Goal: Navigation & Orientation: Find specific page/section

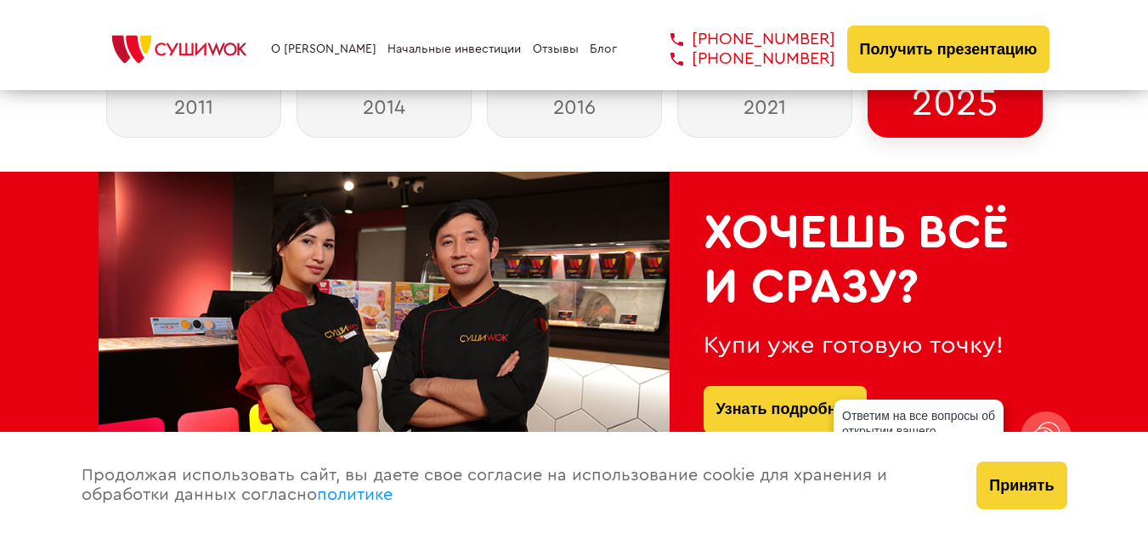
scroll to position [232, 0]
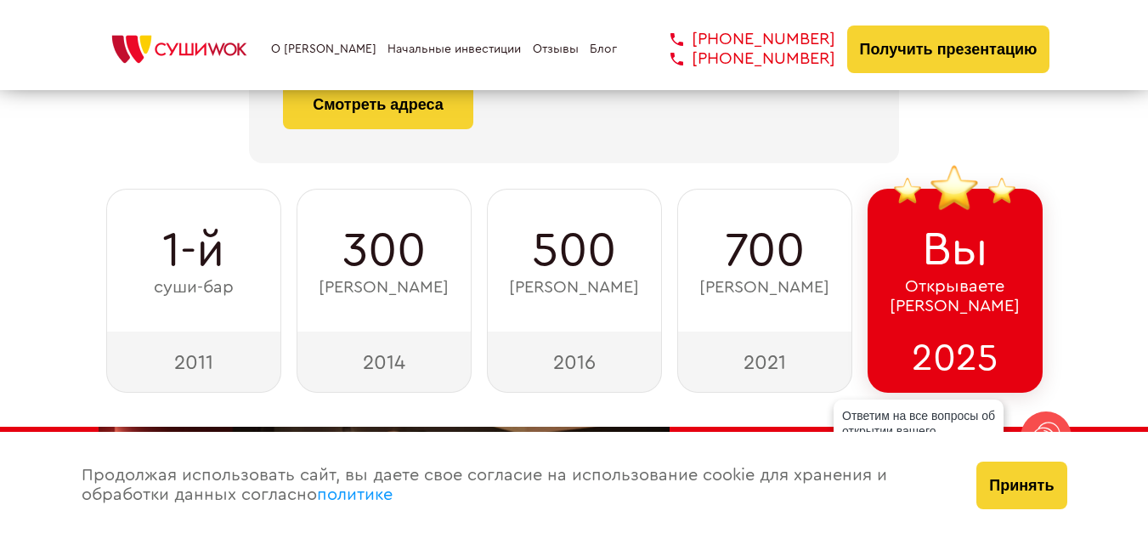
click at [609, 48] on link "Блог" at bounding box center [603, 49] width 27 height 14
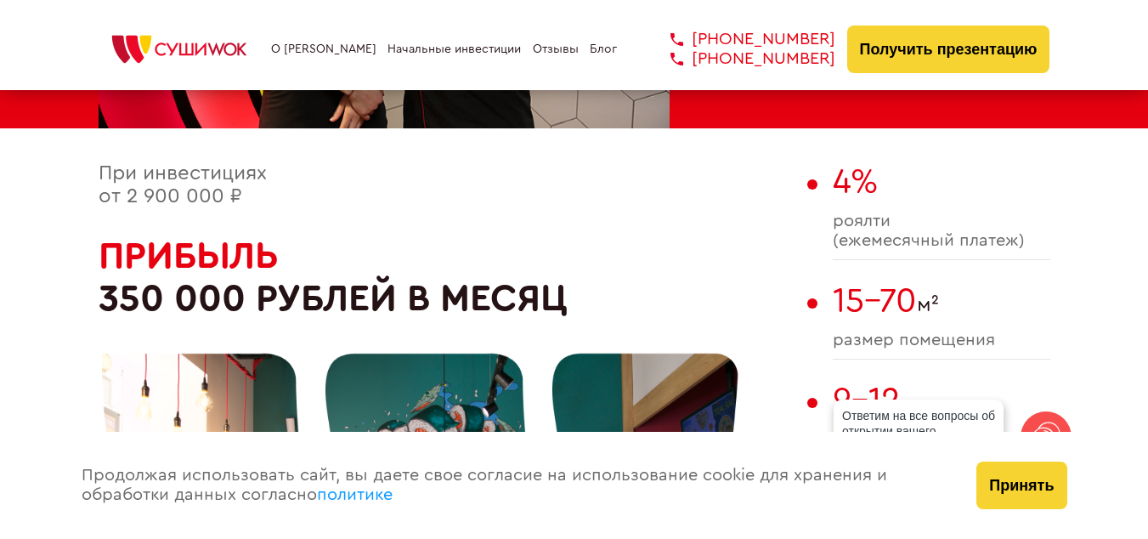
scroll to position [1237, 0]
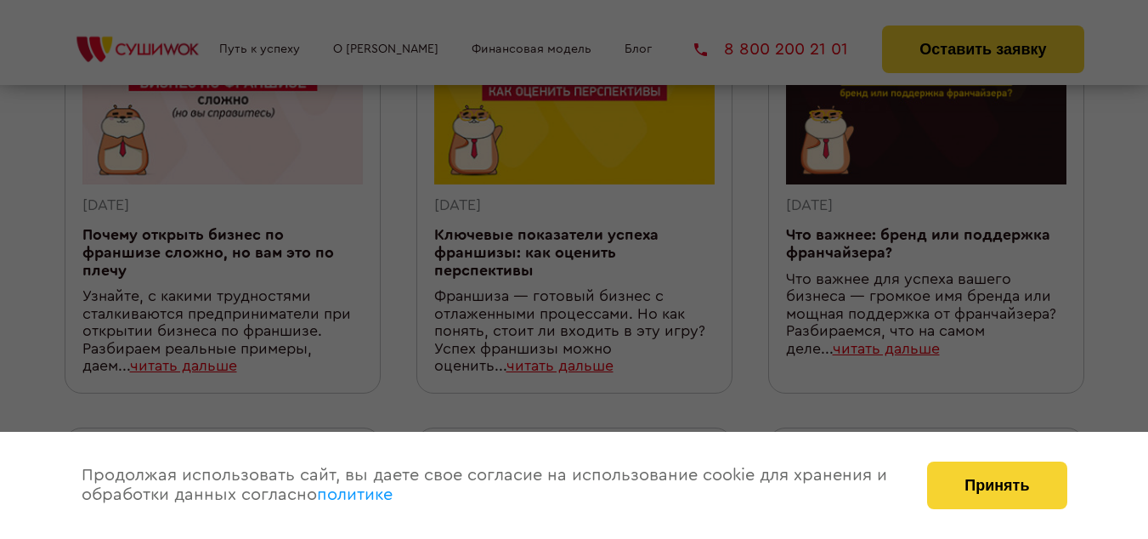
scroll to position [1737, 0]
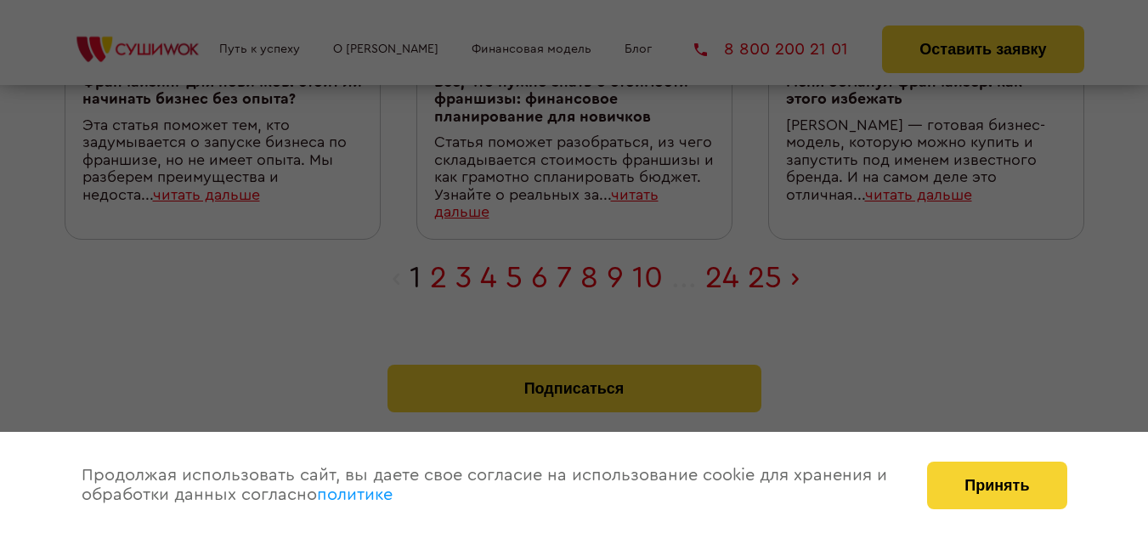
click at [613, 263] on div at bounding box center [574, 269] width 1148 height 539
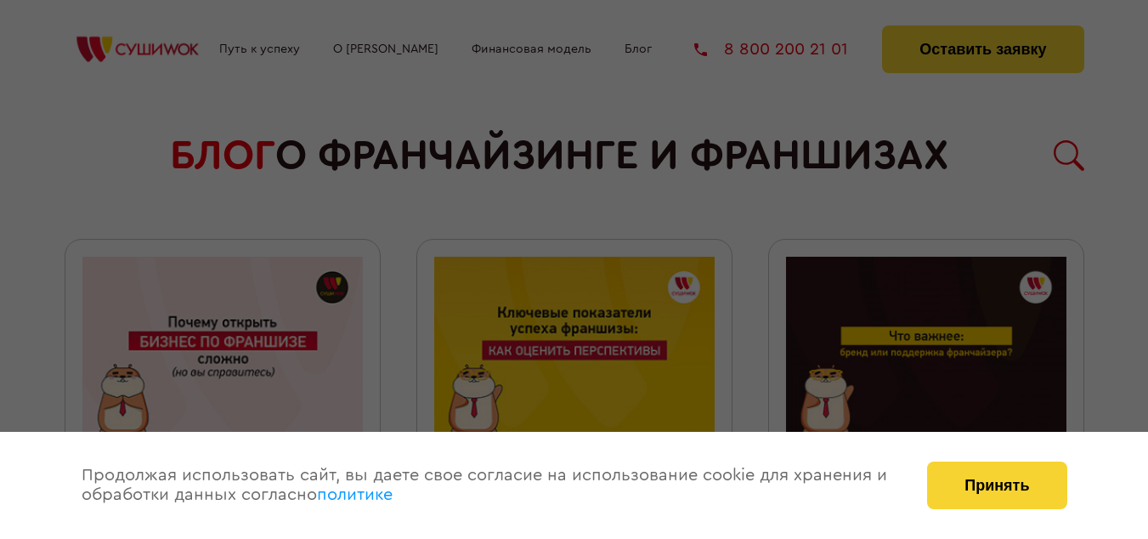
scroll to position [284, 0]
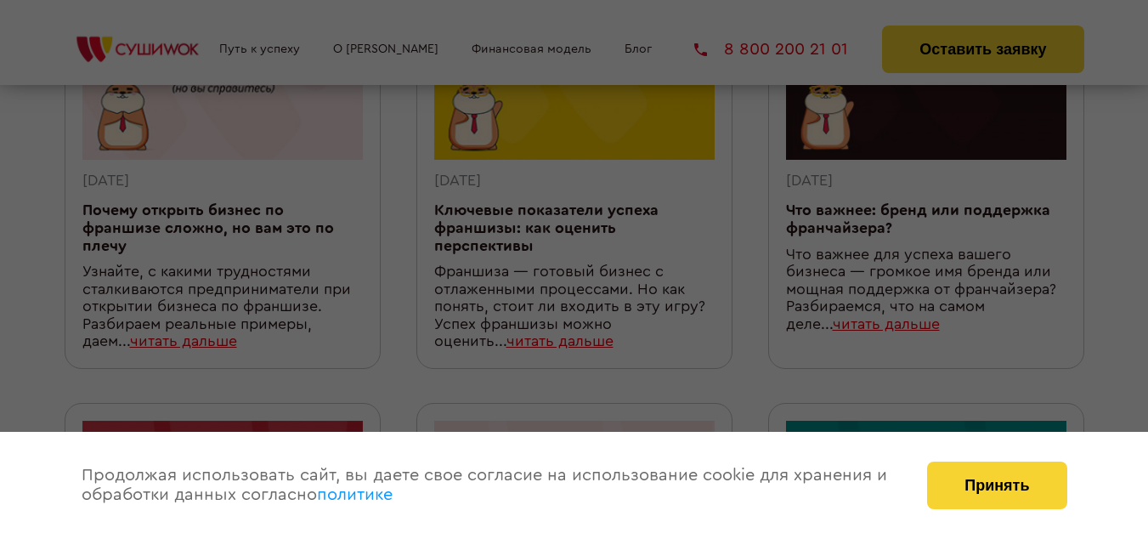
click at [199, 41] on div at bounding box center [574, 269] width 1148 height 539
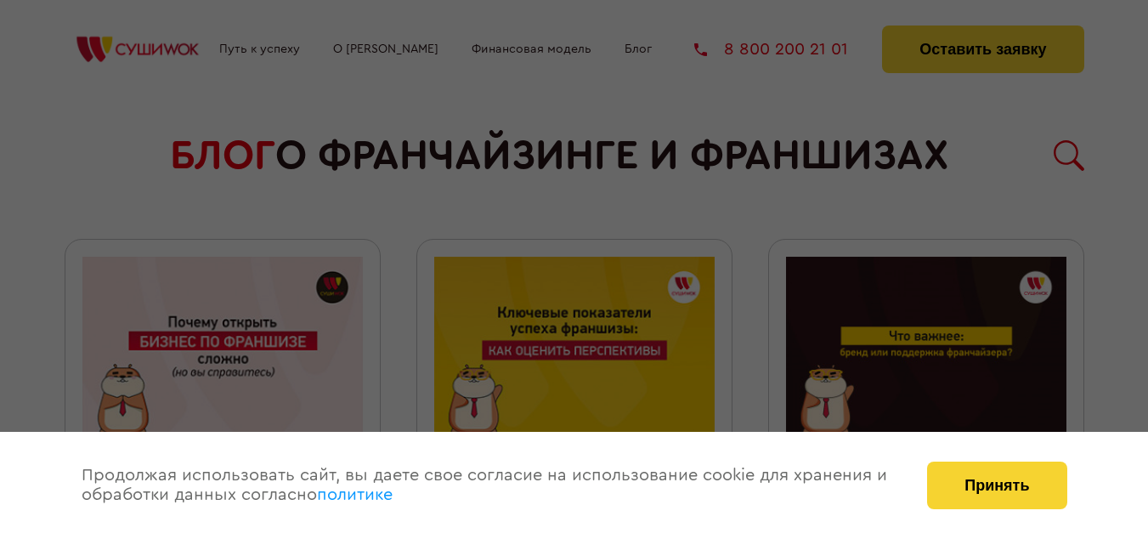
scroll to position [1409, 0]
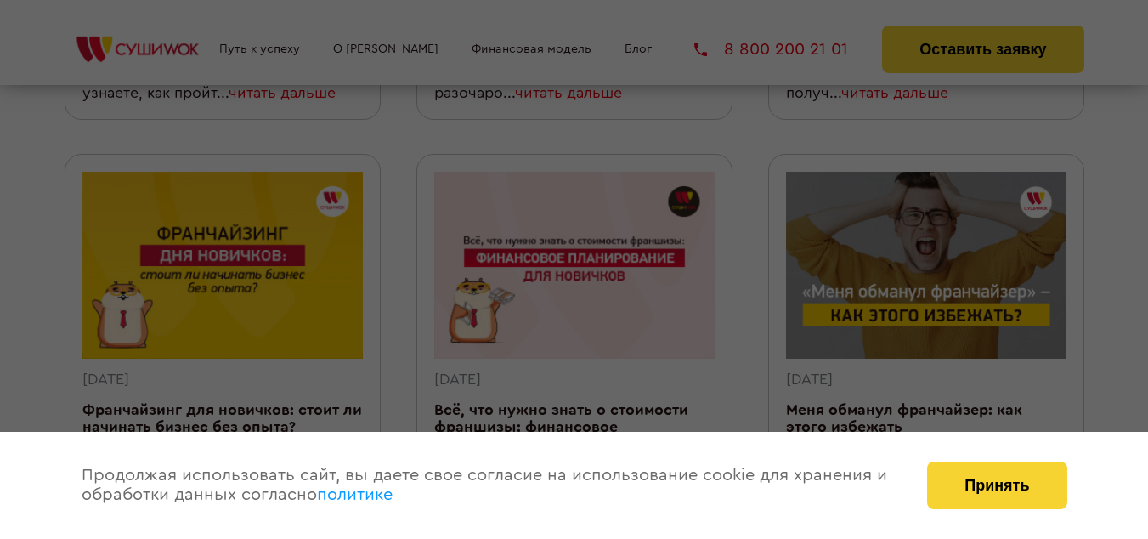
click at [111, 266] on div at bounding box center [574, 269] width 1148 height 539
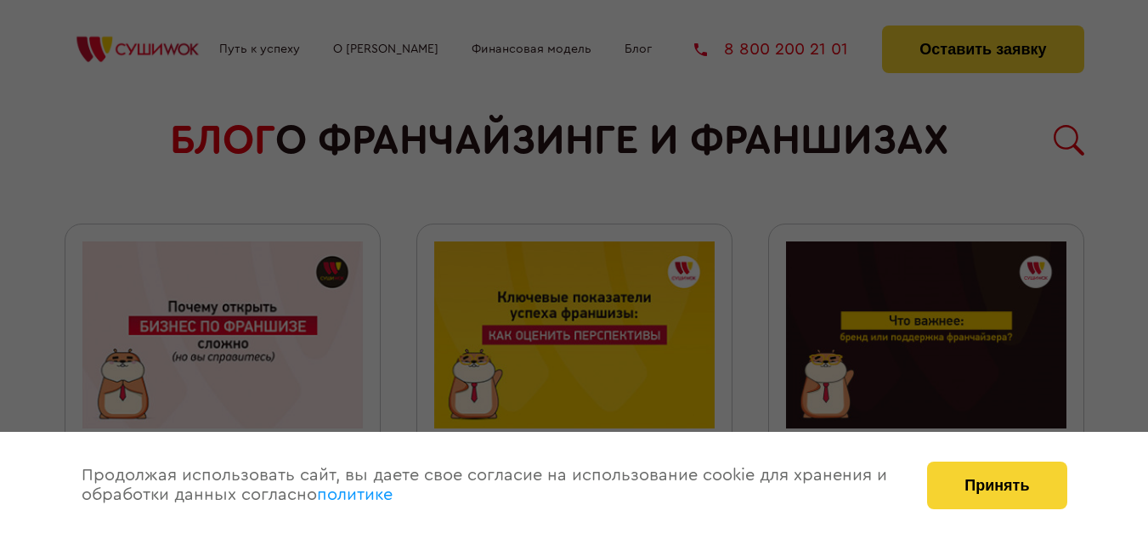
scroll to position [0, 0]
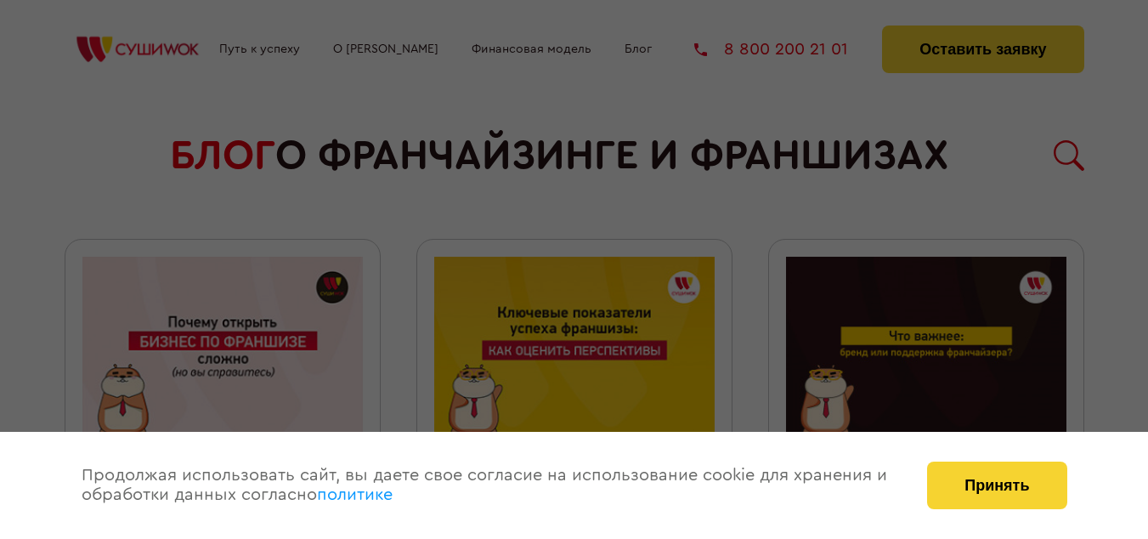
click at [991, 47] on div at bounding box center [574, 269] width 1148 height 539
